Goal: Obtain resource: Obtain resource

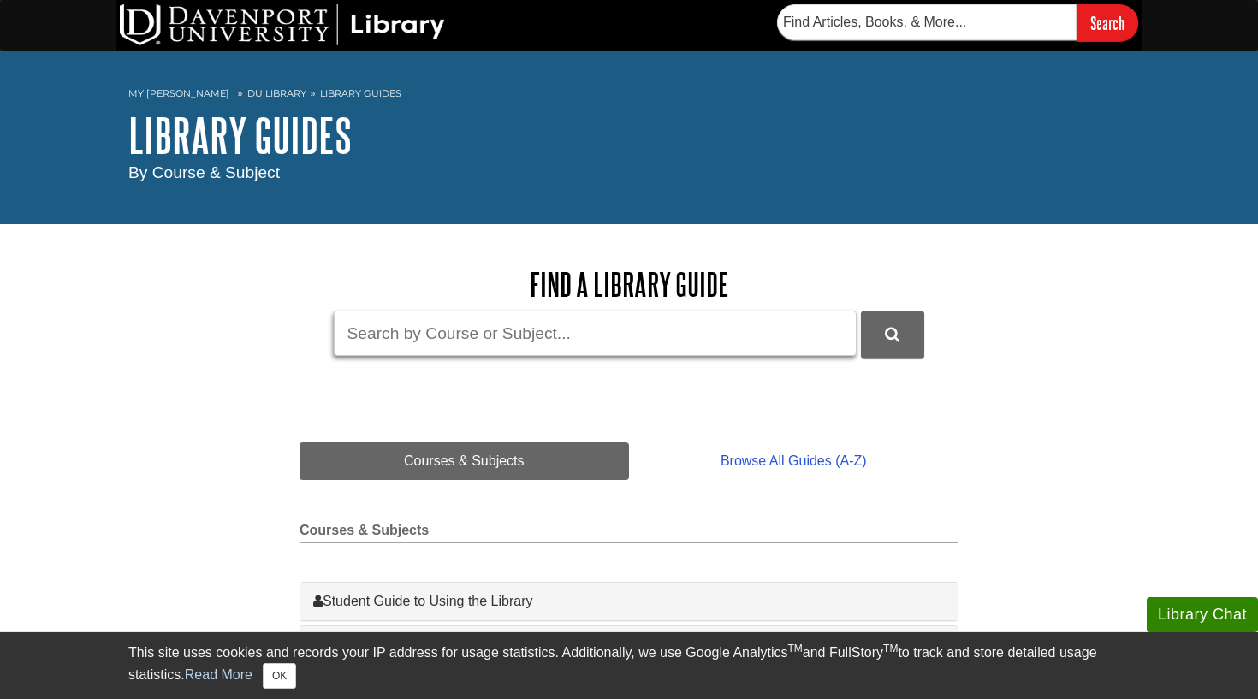
click at [410, 346] on input "Guide Search Terms" at bounding box center [595, 333] width 523 height 45
type input "q"
type input "apa"
click at [892, 333] on button "DU Library Guides Search" at bounding box center [892, 334] width 63 height 47
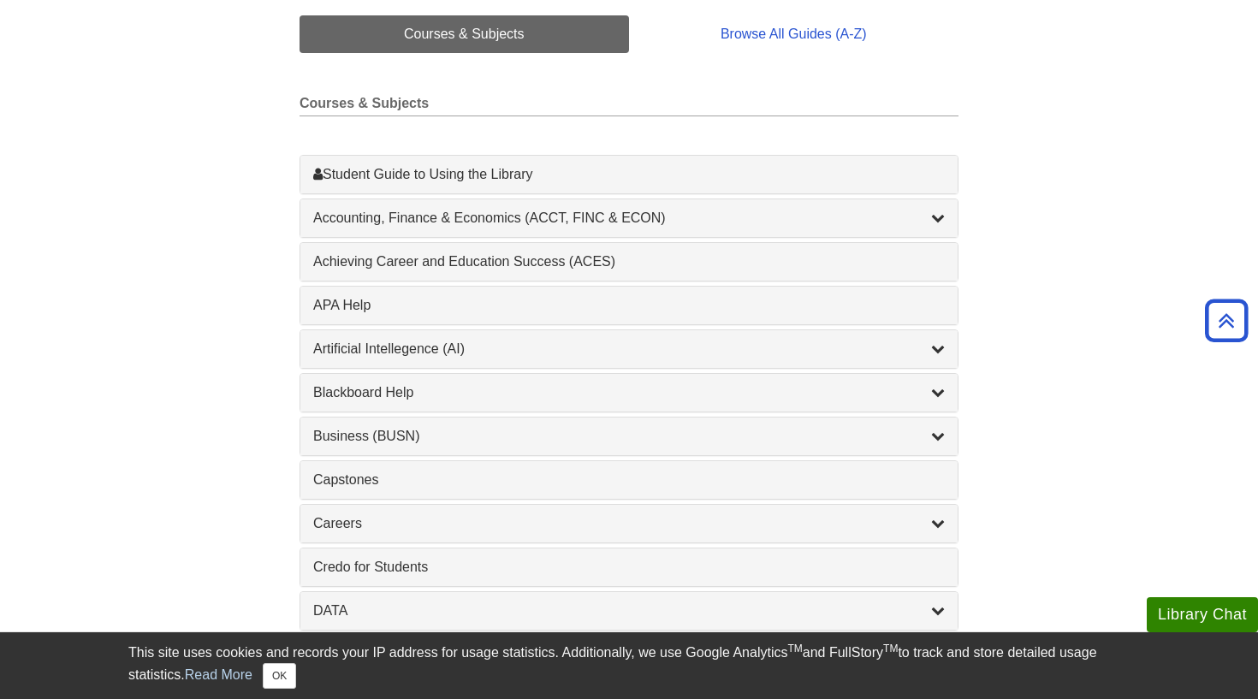
scroll to position [431, 0]
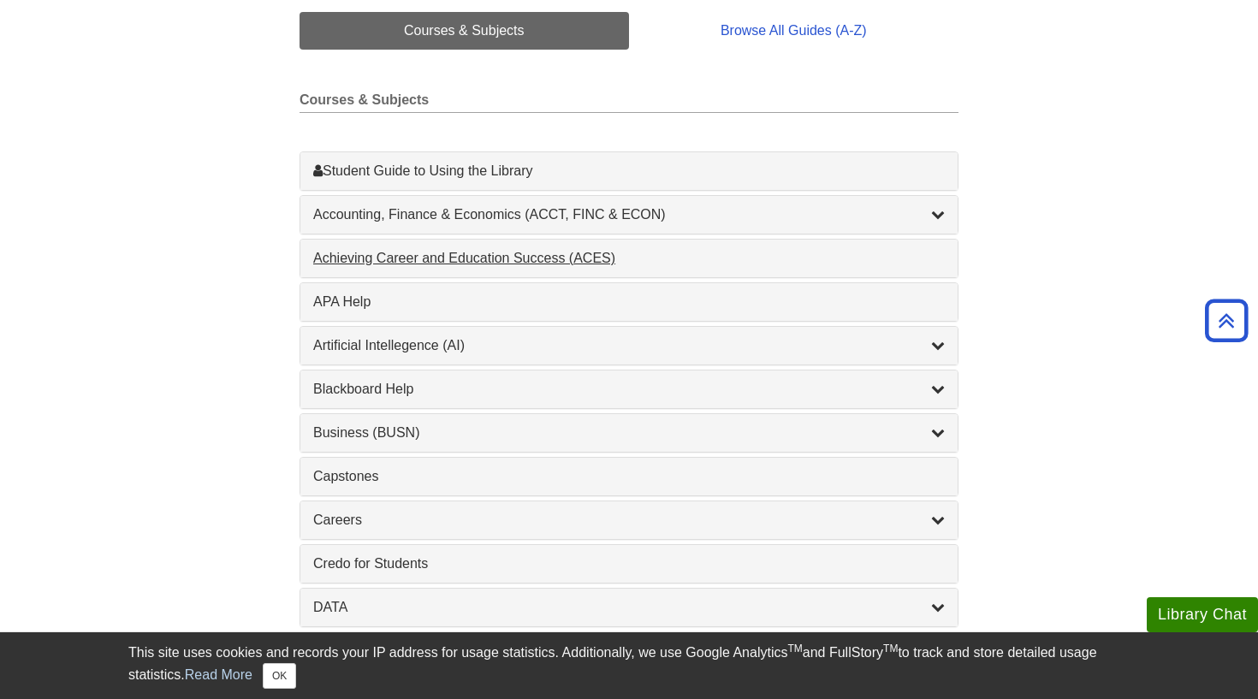
click at [452, 257] on div "Achieving Career and Education Success (ACES) , 1 guides" at bounding box center [629, 258] width 632 height 21
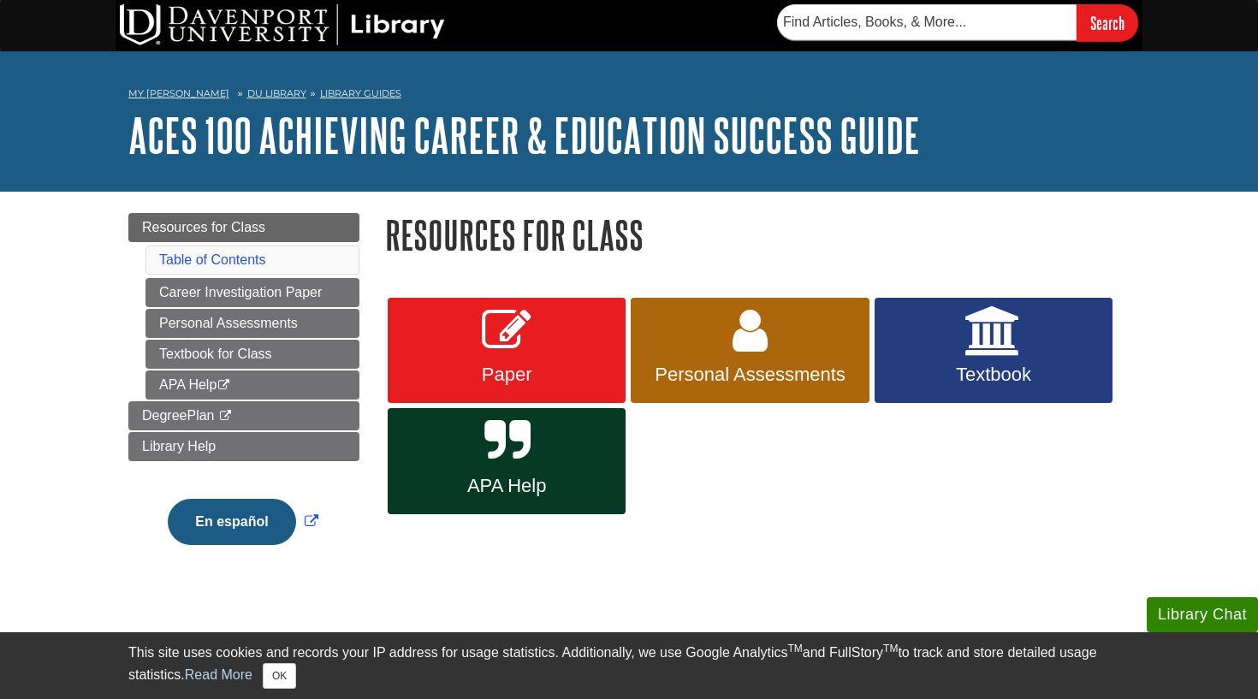
click at [516, 460] on icon at bounding box center [506, 442] width 45 height 50
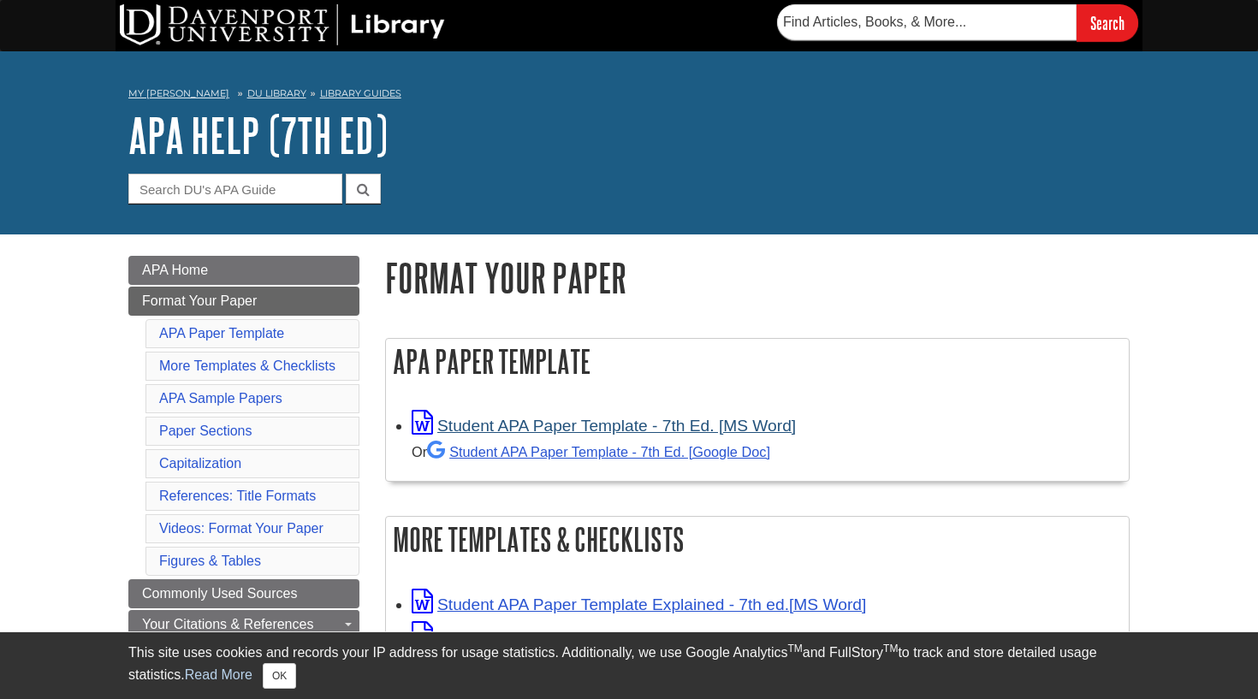
click at [542, 431] on link "Student APA Paper Template - 7th Ed. [MS Word]" at bounding box center [604, 426] width 384 height 18
